Goal: Information Seeking & Learning: Learn about a topic

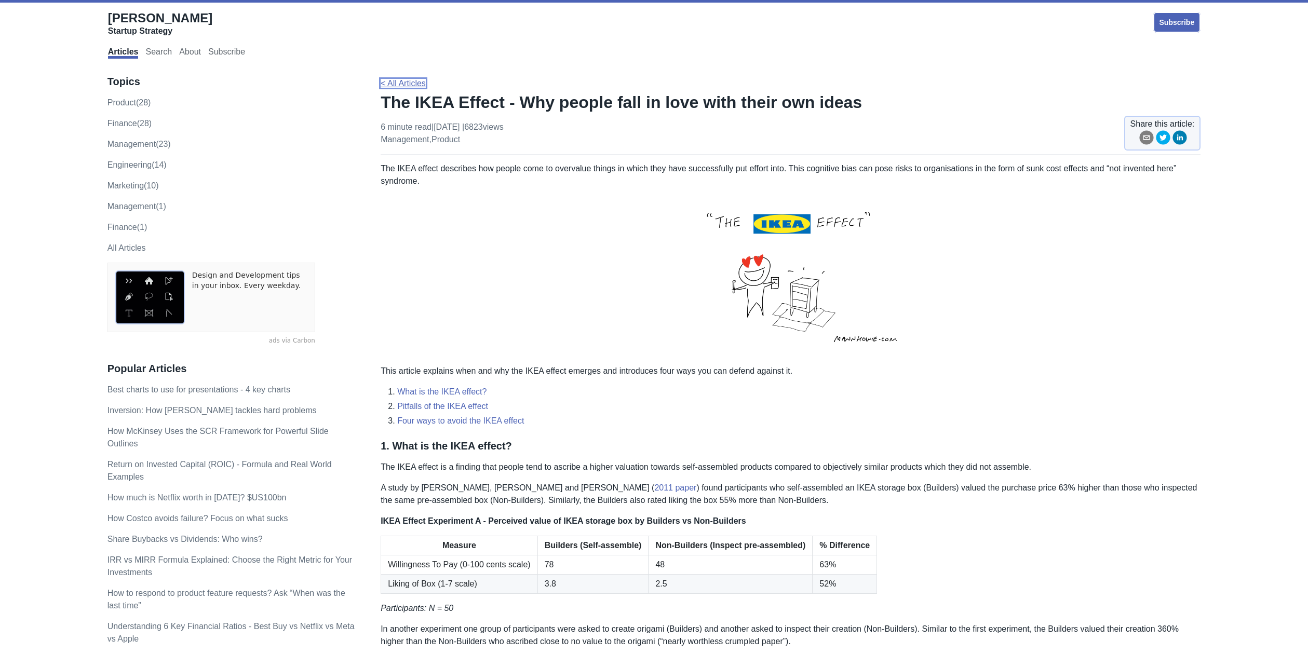
click at [397, 81] on link "< All Articles" at bounding box center [403, 83] width 45 height 9
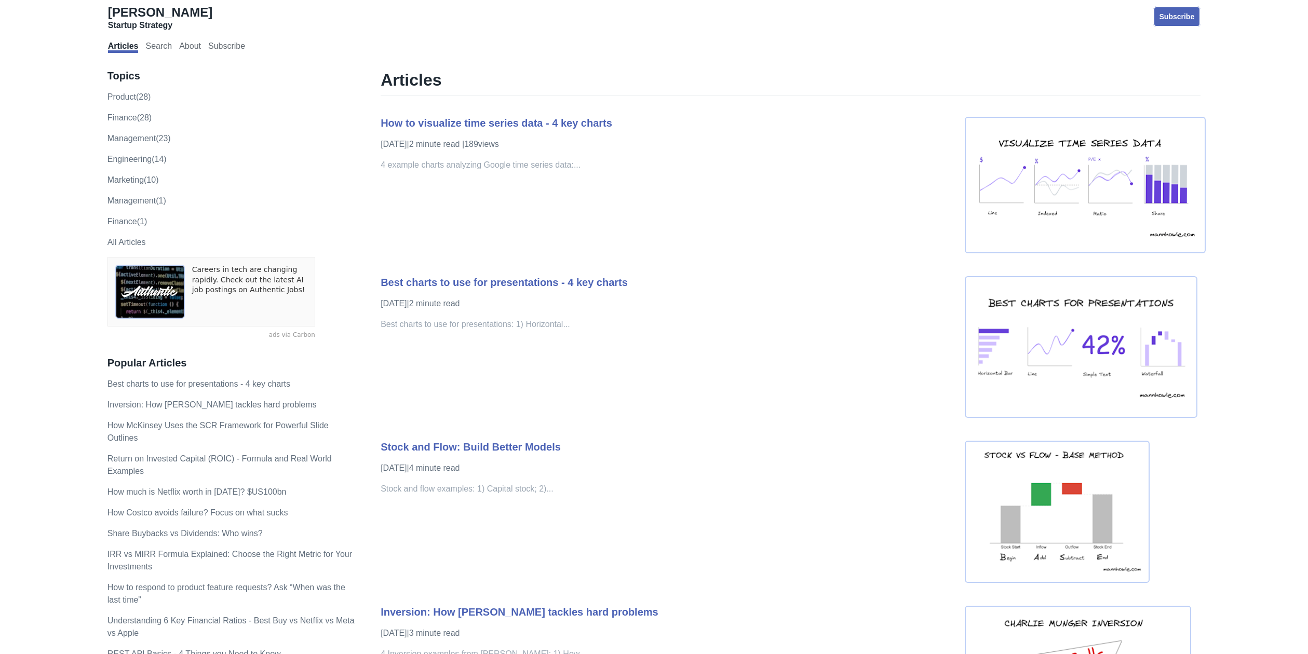
scroll to position [21, 0]
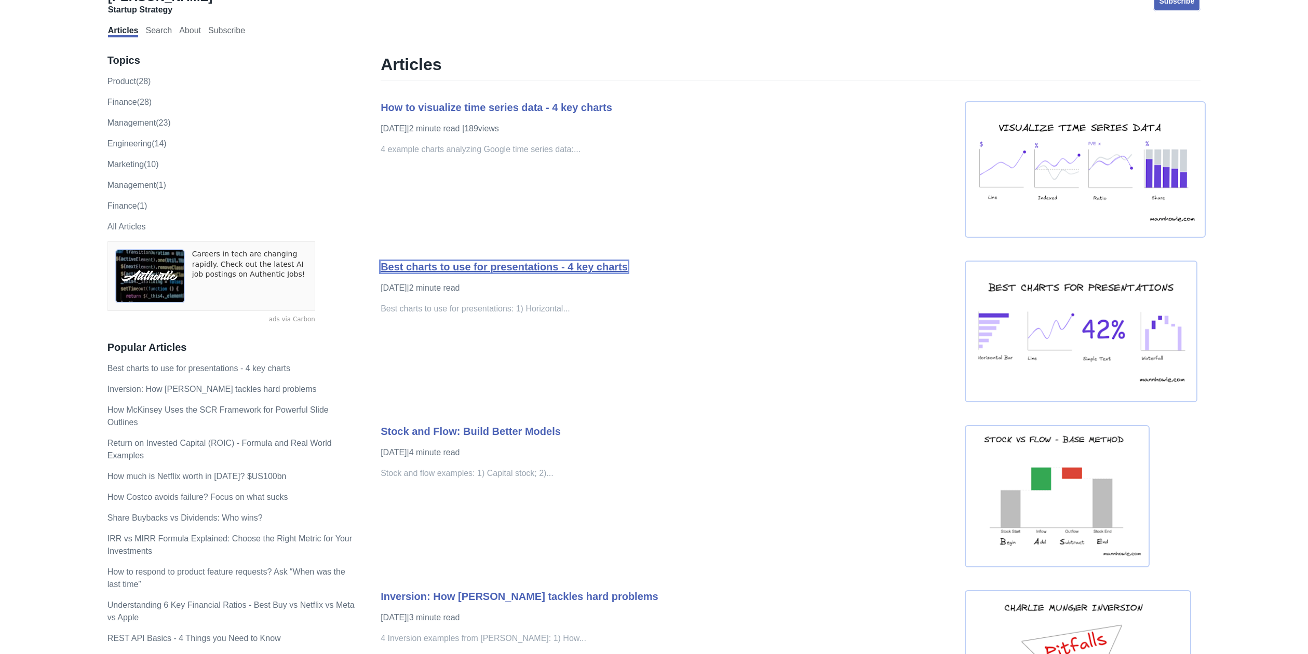
click at [525, 272] on link "Best charts to use for presentations - 4 key charts" at bounding box center [504, 266] width 247 height 11
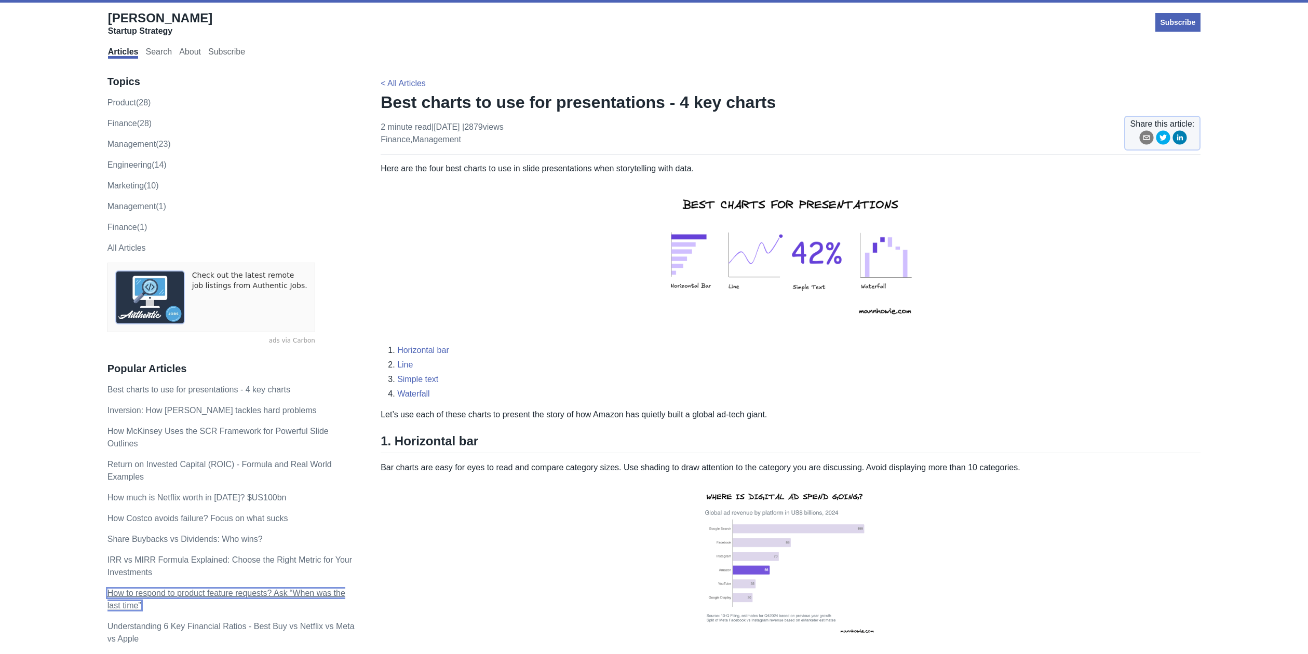
click at [305, 595] on link "How to respond to product feature requests? Ask “When was the last time”" at bounding box center [226, 599] width 238 height 21
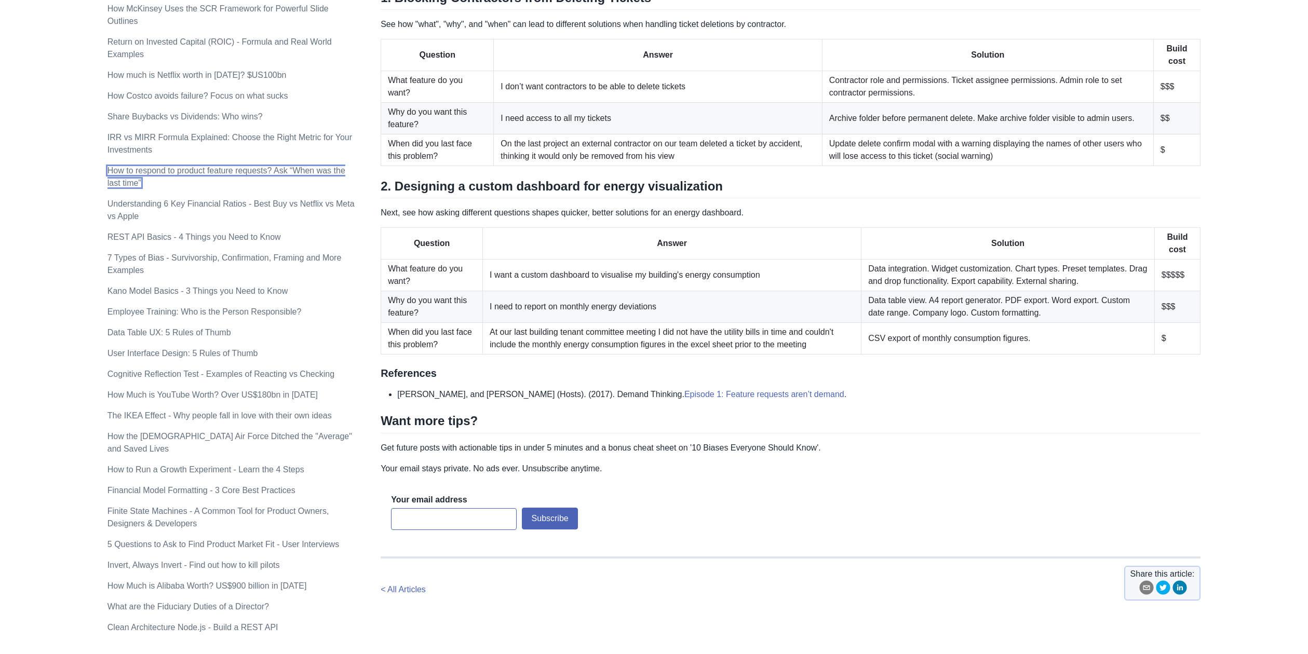
scroll to position [517, 0]
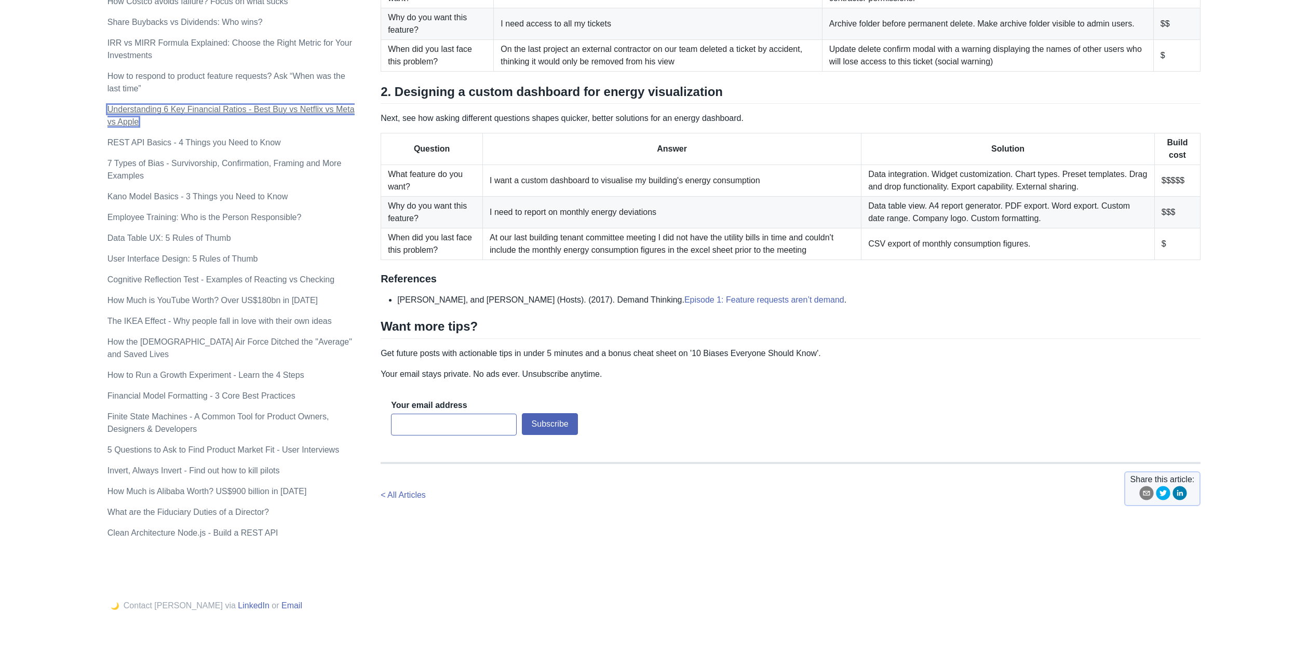
click at [205, 107] on link "Understanding 6 Key Financial Ratios - Best Buy vs Netflix vs Meta vs Apple" at bounding box center [230, 115] width 247 height 21
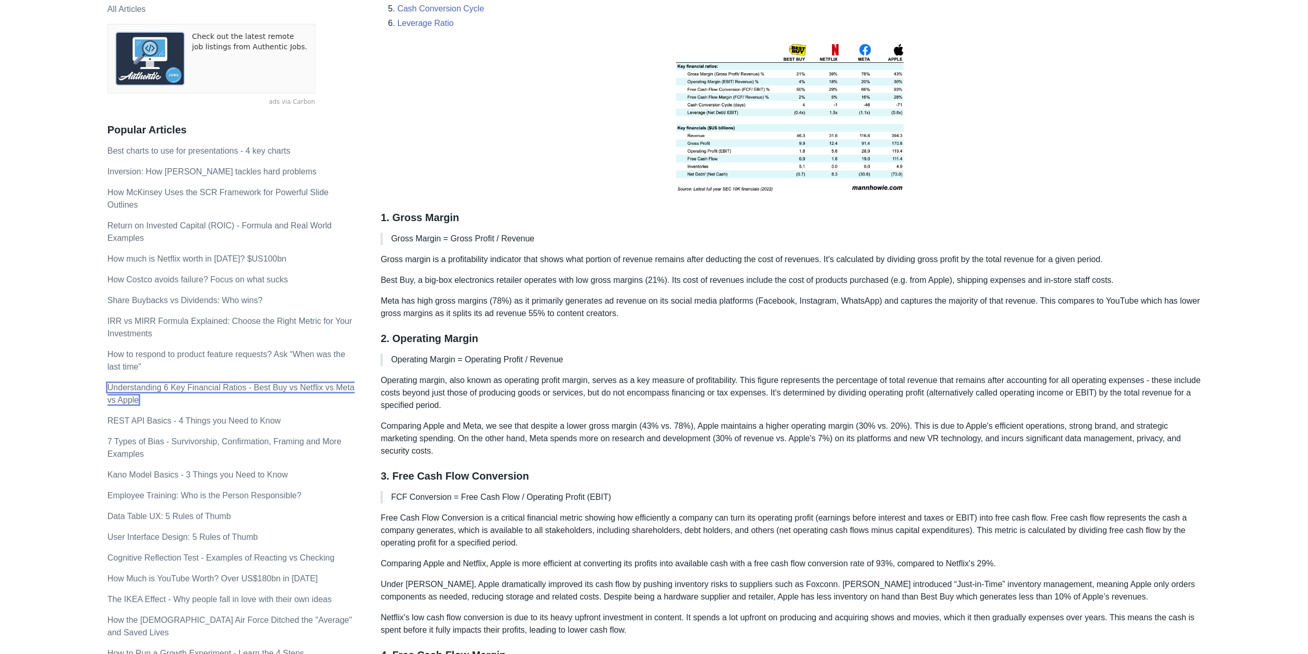
scroll to position [494, 0]
